Goal: Task Accomplishment & Management: Manage account settings

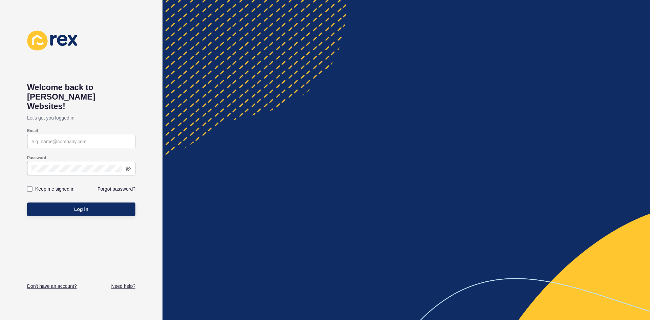
click at [75, 137] on div at bounding box center [81, 142] width 108 height 14
type input "[EMAIL_ADDRESS][DOMAIN_NAME]"
click at [126, 162] on div at bounding box center [81, 169] width 108 height 14
click at [128, 166] on icon at bounding box center [128, 168] width 5 height 5
click at [91, 166] on div at bounding box center [81, 169] width 108 height 14
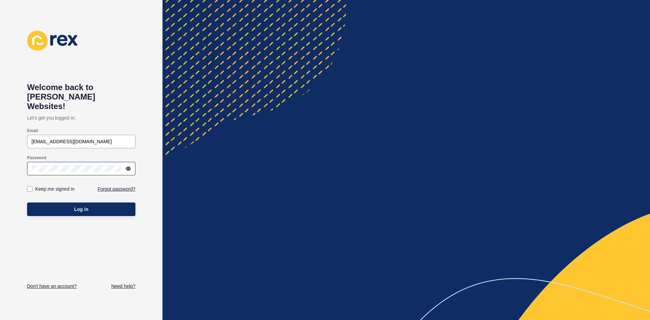
click at [88, 164] on div at bounding box center [81, 169] width 108 height 14
click at [76, 206] on span "Log in" at bounding box center [81, 209] width 14 height 7
